Goal: Information Seeking & Learning: Check status

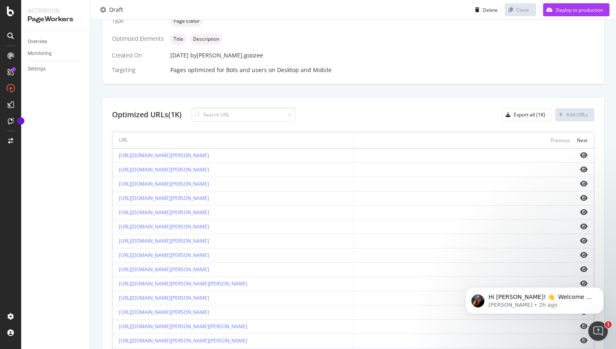
scroll to position [261, 0]
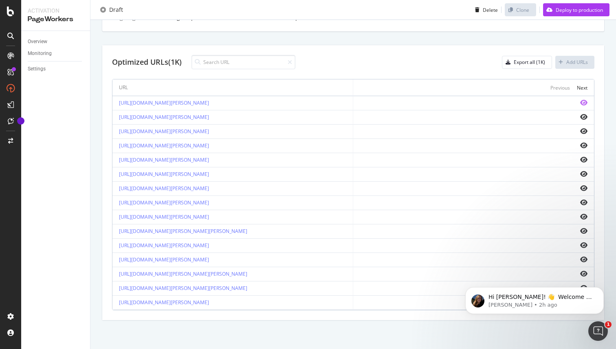
click at [584, 103] on icon "eye" at bounding box center [583, 102] width 7 height 7
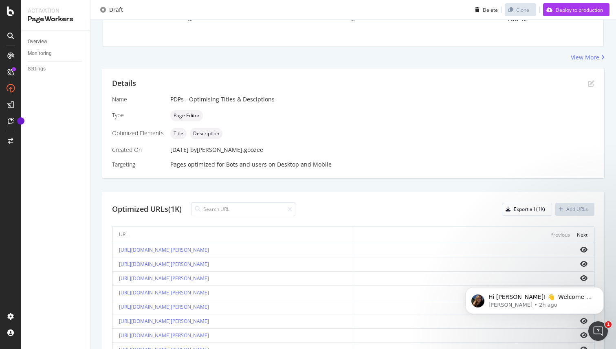
scroll to position [114, 0]
click at [584, 248] on icon "eye" at bounding box center [583, 249] width 7 height 7
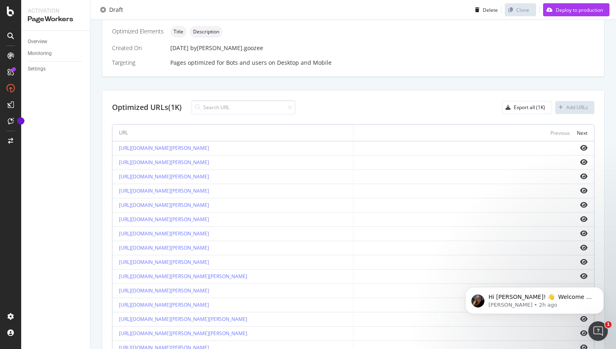
scroll to position [261, 0]
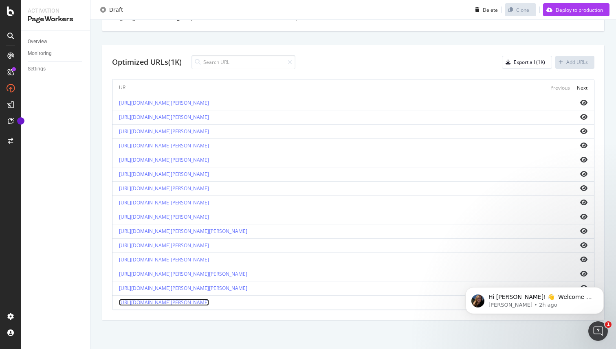
click at [209, 302] on link "[URL][DOMAIN_NAME][PERSON_NAME]" at bounding box center [164, 302] width 90 height 7
click at [602, 289] on icon "Dismiss notification" at bounding box center [601, 289] width 4 height 4
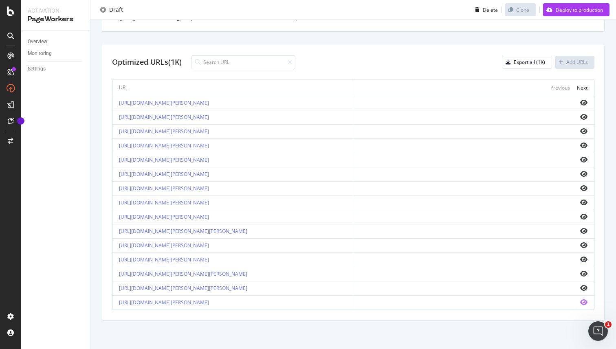
click at [581, 304] on icon "eye" at bounding box center [583, 302] width 7 height 7
